Goal: Task Accomplishment & Management: Manage account settings

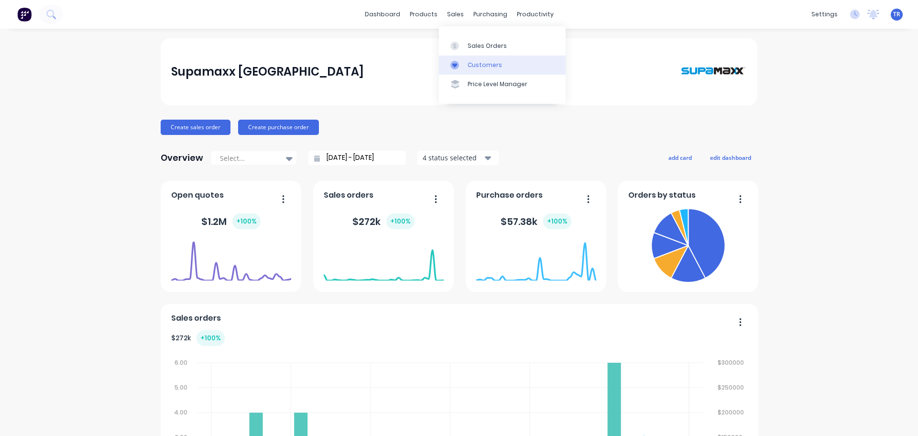
click at [471, 64] on div "Customers" at bounding box center [485, 65] width 34 height 9
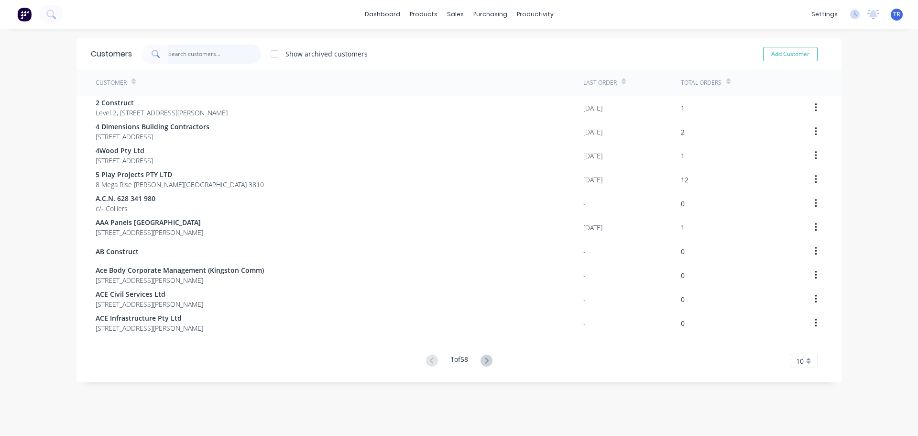
click at [226, 48] on input "text" at bounding box center [214, 53] width 93 height 19
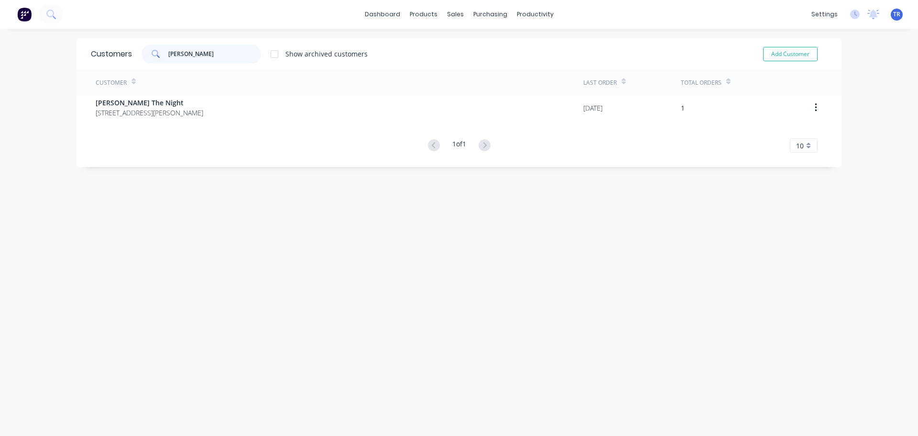
type input "[PERSON_NAME]"
click at [203, 112] on span "[STREET_ADDRESS][PERSON_NAME]" at bounding box center [150, 113] width 108 height 10
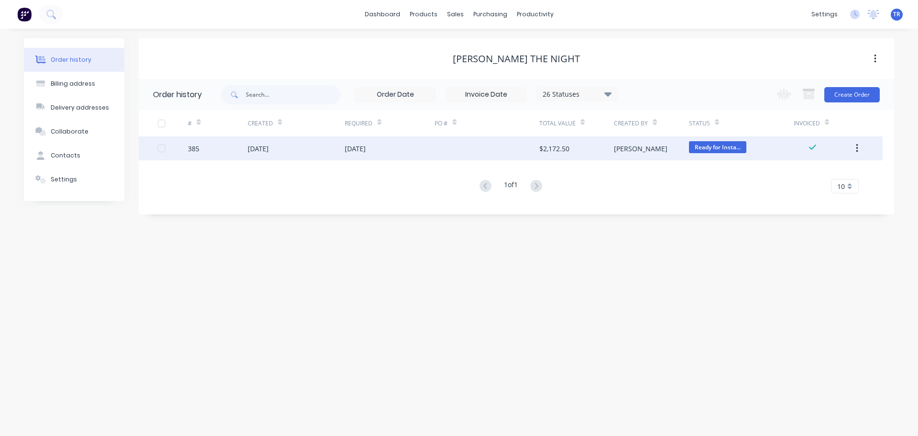
click at [454, 148] on div at bounding box center [487, 148] width 105 height 24
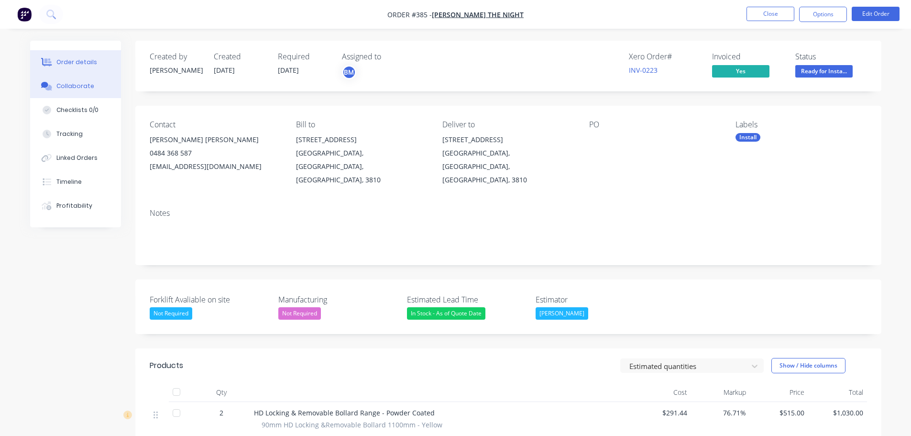
click at [78, 84] on div "Collaborate" at bounding box center [75, 86] width 38 height 9
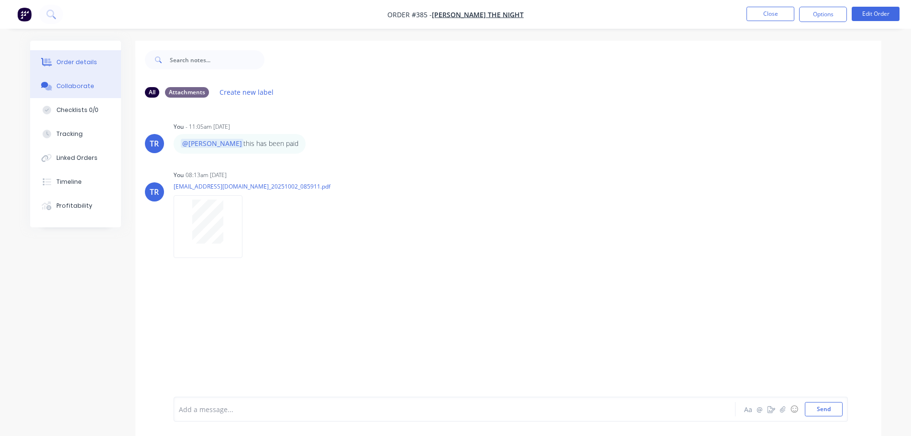
click at [79, 56] on button "Order details" at bounding box center [75, 62] width 91 height 24
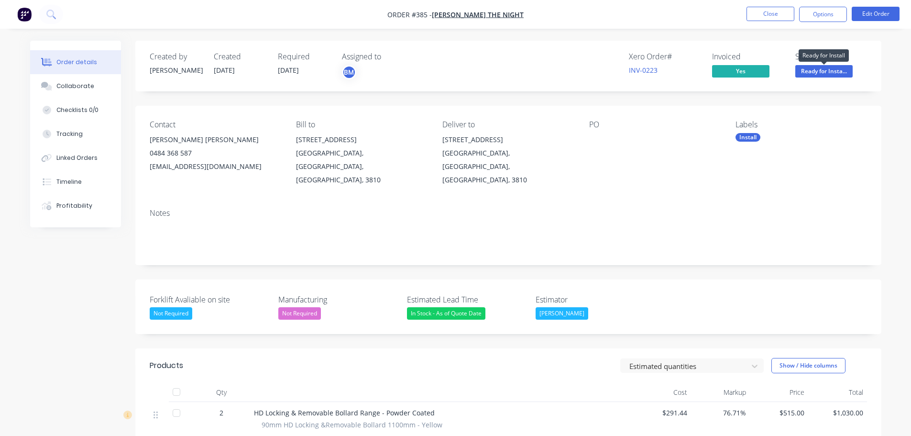
click at [806, 73] on span "Ready for Insta..." at bounding box center [823, 71] width 57 height 12
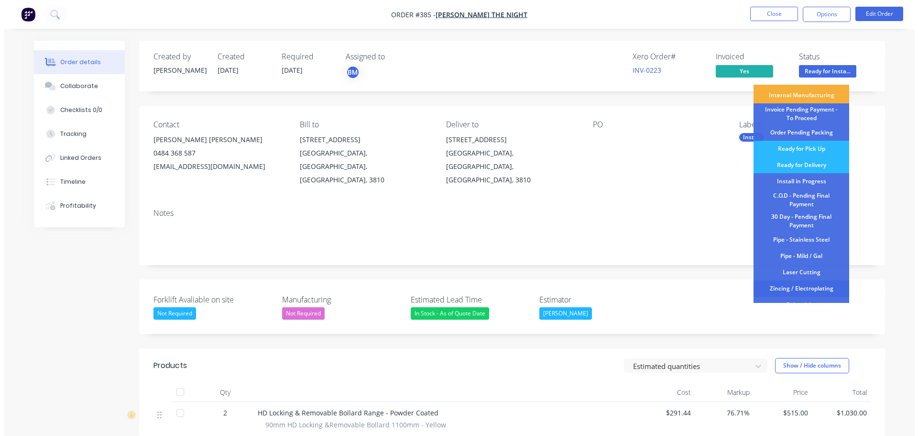
scroll to position [121, 0]
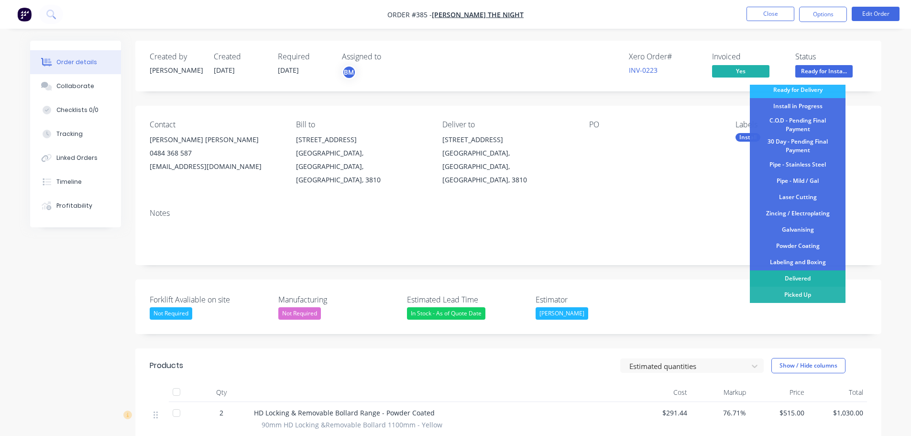
click at [792, 281] on div "Delivered" at bounding box center [798, 278] width 96 height 16
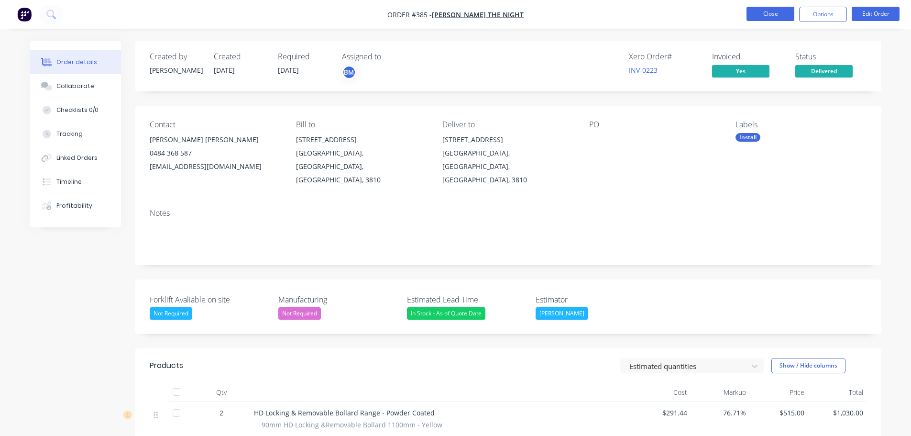
click at [780, 12] on button "Close" at bounding box center [771, 14] width 48 height 14
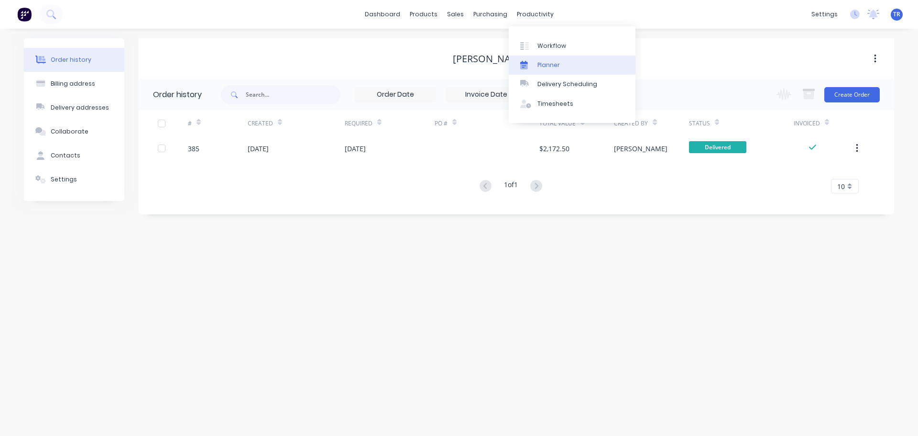
click at [550, 62] on div "Planner" at bounding box center [549, 65] width 22 height 9
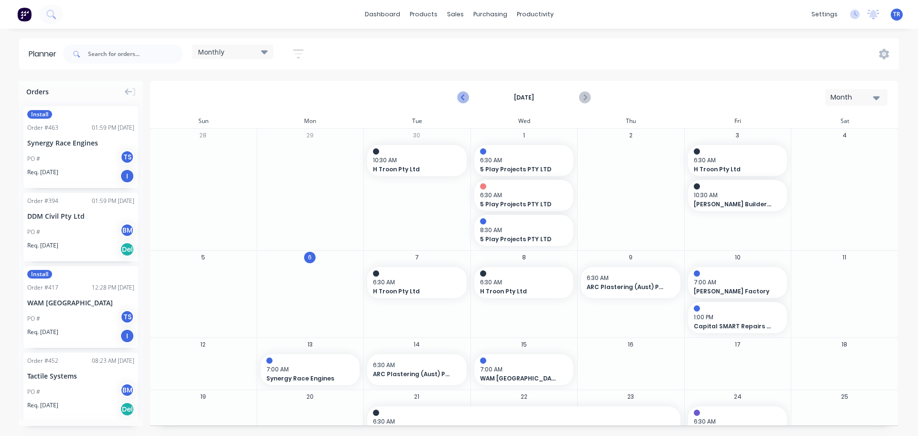
click at [457, 99] on button "Previous page" at bounding box center [463, 97] width 19 height 19
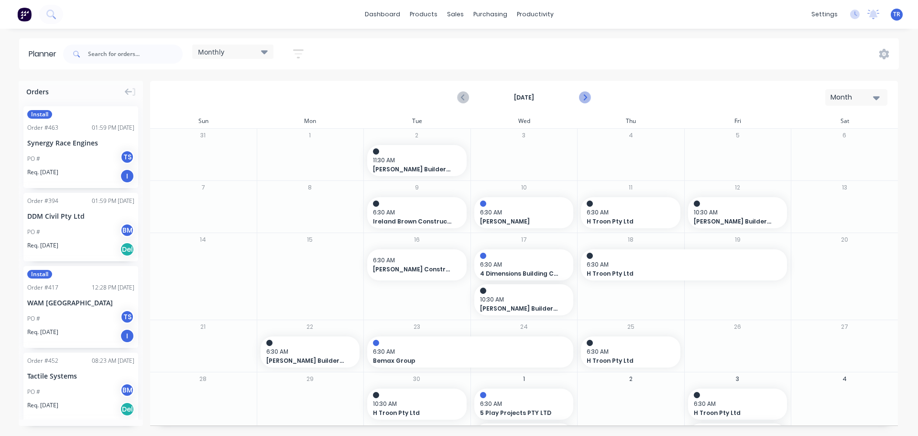
click at [582, 96] on icon "Next page" at bounding box center [584, 97] width 11 height 11
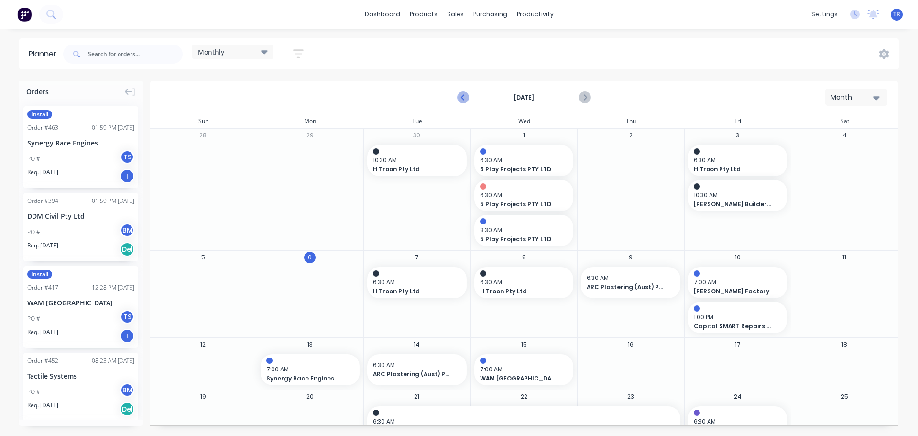
click at [464, 103] on icon "Previous page" at bounding box center [463, 97] width 11 height 11
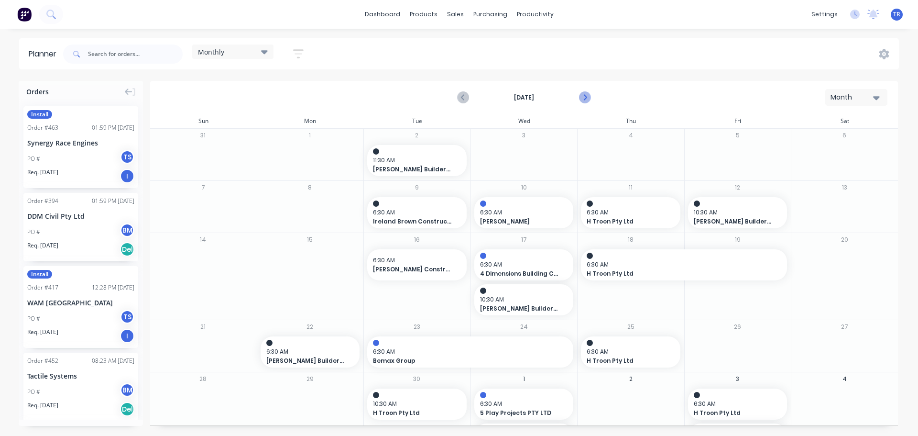
click at [590, 97] on icon "Next page" at bounding box center [584, 97] width 11 height 11
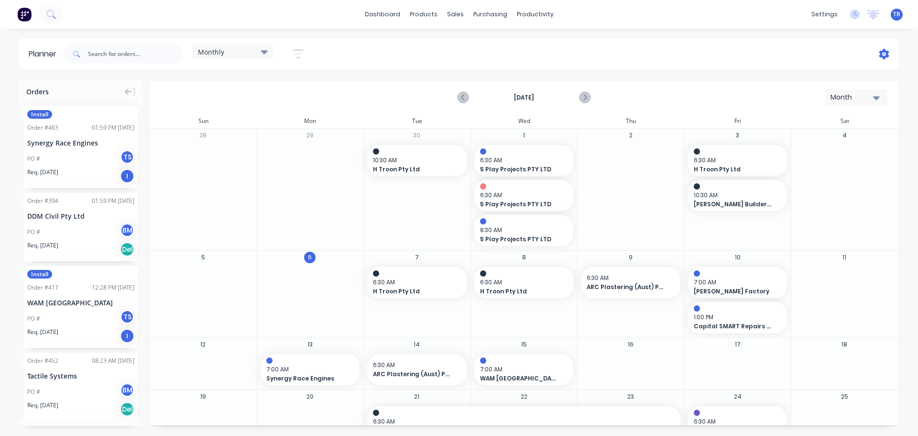
click at [882, 56] on icon at bounding box center [885, 54] width 10 height 11
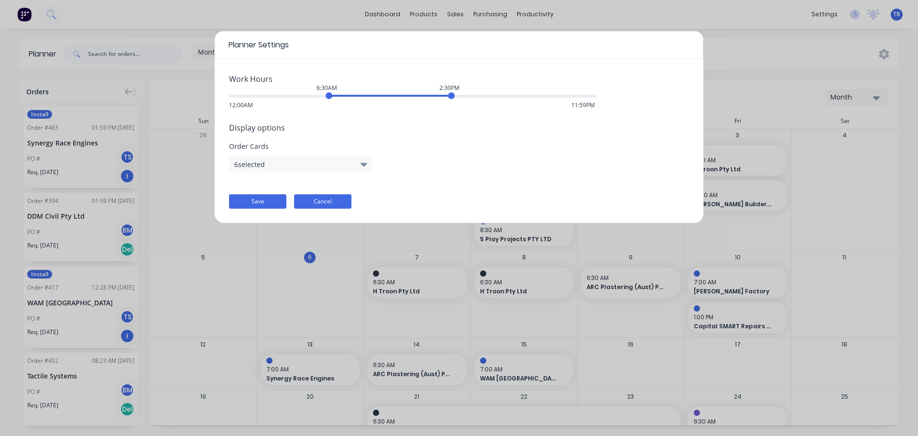
click at [316, 199] on button "Cancel" at bounding box center [322, 201] width 57 height 14
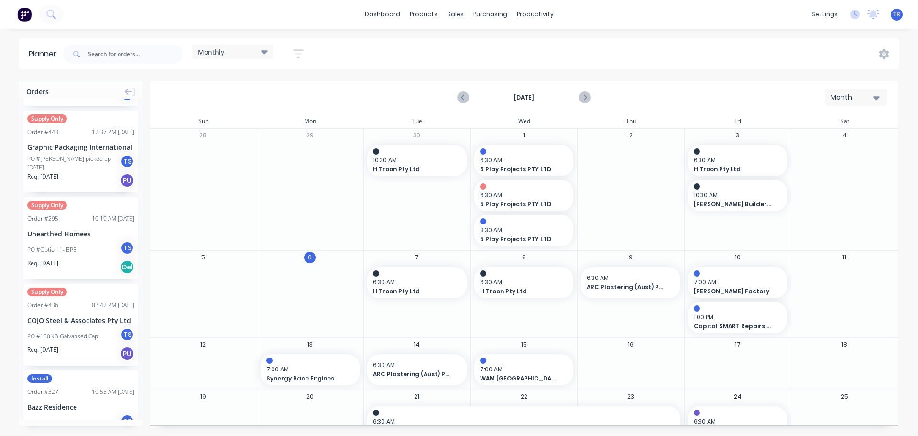
scroll to position [1291, 0]
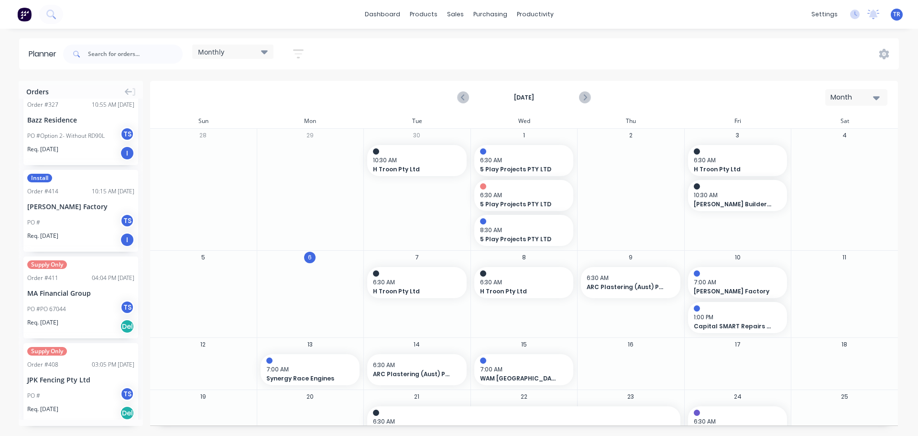
click at [246, 55] on div "Monthly" at bounding box center [233, 51] width 70 height 9
click at [240, 119] on button "None" at bounding box center [250, 122] width 102 height 11
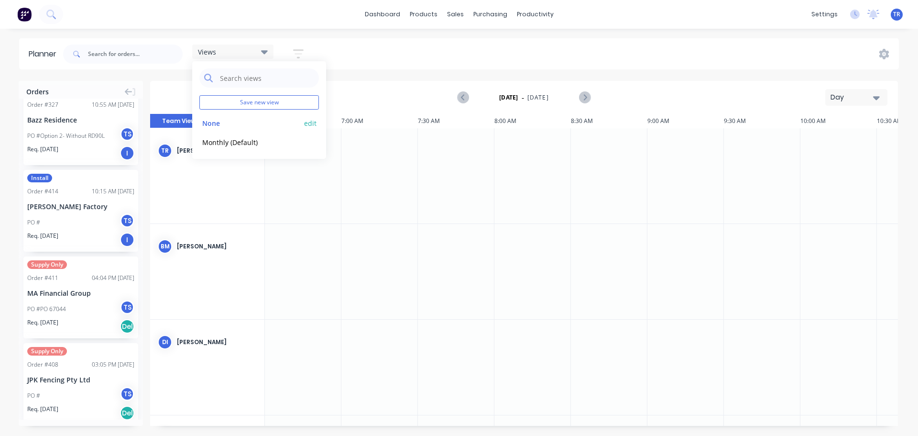
scroll to position [0, 595]
drag, startPoint x: 455, startPoint y: 70, endPoint x: 816, endPoint y: 94, distance: 362.3
click at [457, 70] on div "Planner Views Save new view None edit Monthly (Default) edit Show/Hide users Sh…" at bounding box center [459, 236] width 918 height 397
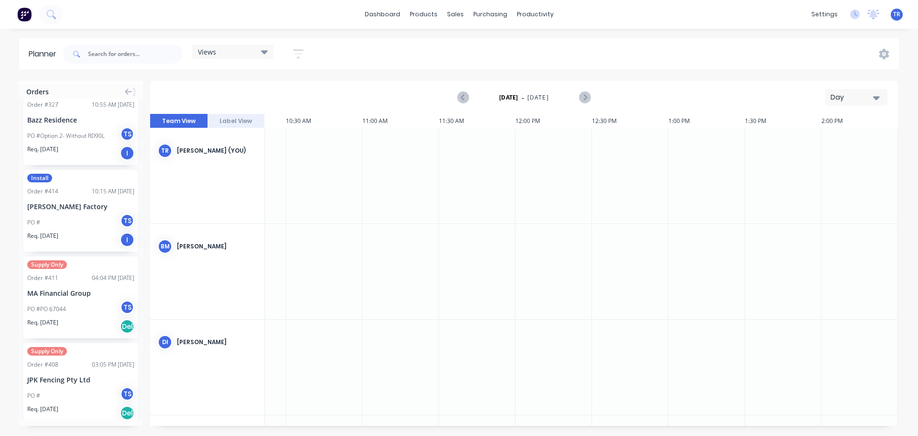
click at [838, 100] on div "Day" at bounding box center [853, 97] width 44 height 10
click at [833, 158] on div "Month" at bounding box center [839, 161] width 95 height 19
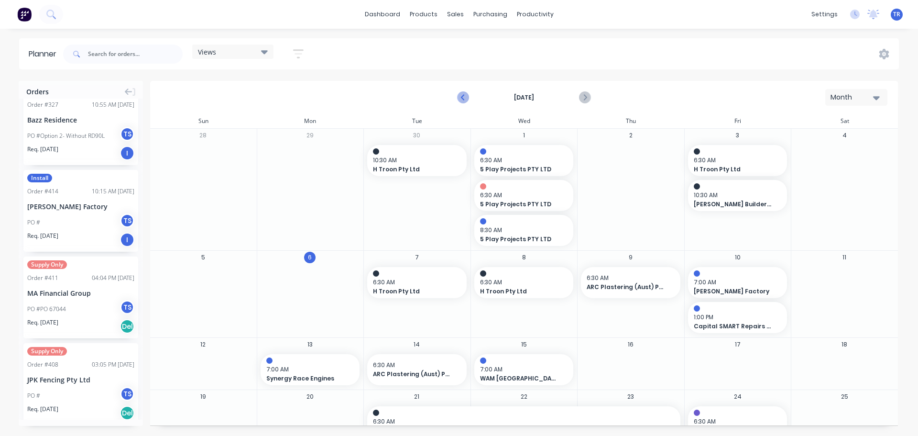
click at [462, 99] on icon "Previous page" at bounding box center [463, 97] width 11 height 11
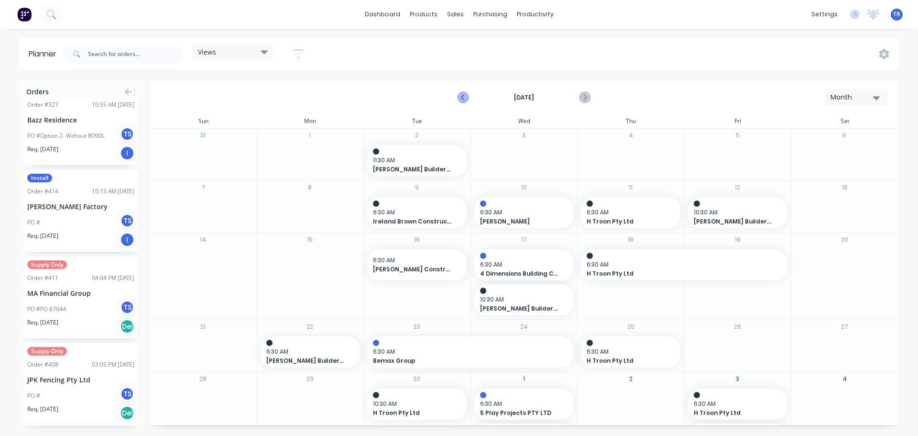
click at [461, 99] on icon "Previous page" at bounding box center [463, 97] width 11 height 11
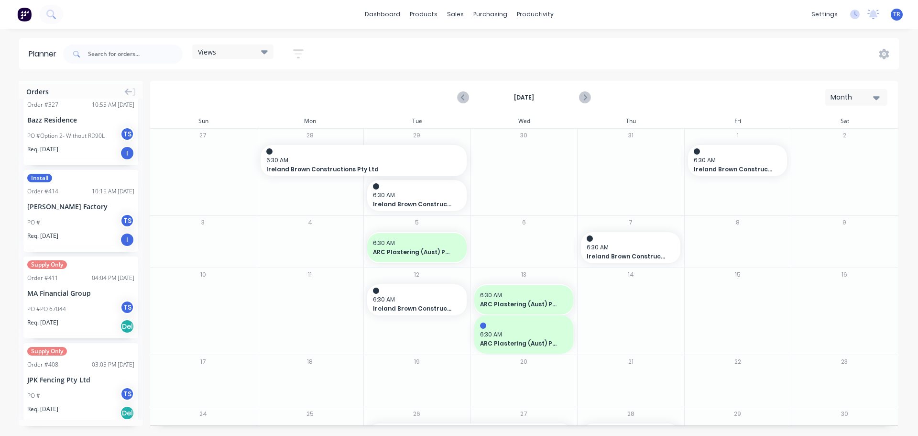
click at [660, 62] on div "Views Save new view None edit Monthly (Default) edit Show/Hide users Show/Hide …" at bounding box center [480, 54] width 838 height 29
click at [584, 97] on icon "Next page" at bounding box center [584, 97] width 11 height 11
